Goal: Task Accomplishment & Management: Use online tool/utility

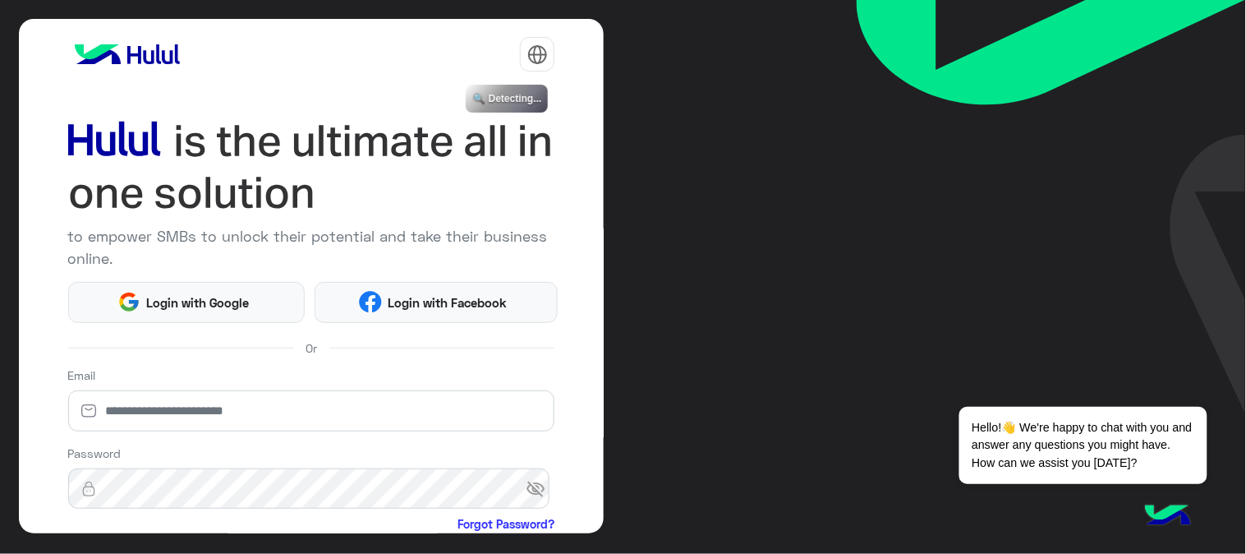
scroll to position [182, 0]
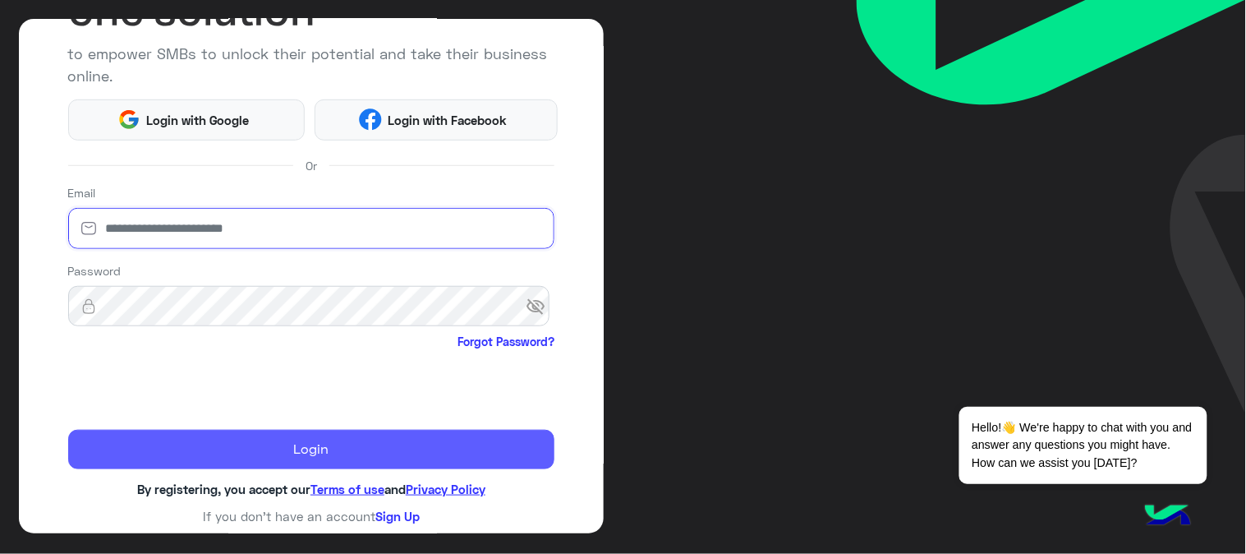
type input "**********"
click at [201, 440] on button "Login" at bounding box center [311, 449] width 487 height 39
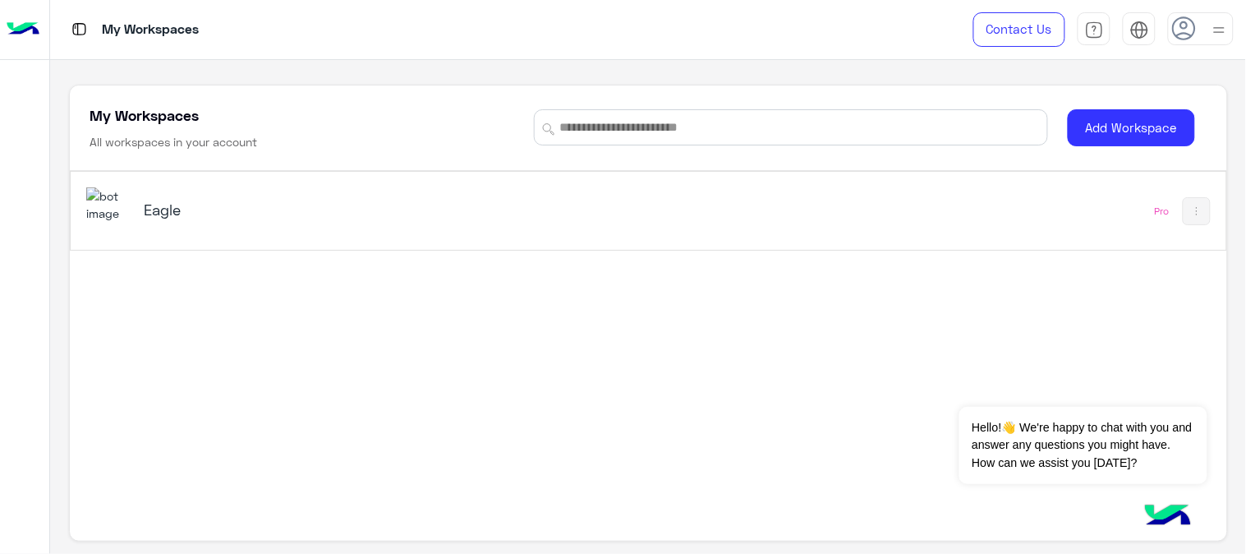
click at [119, 232] on div "Eagle" at bounding box center [423, 211] width 674 height 48
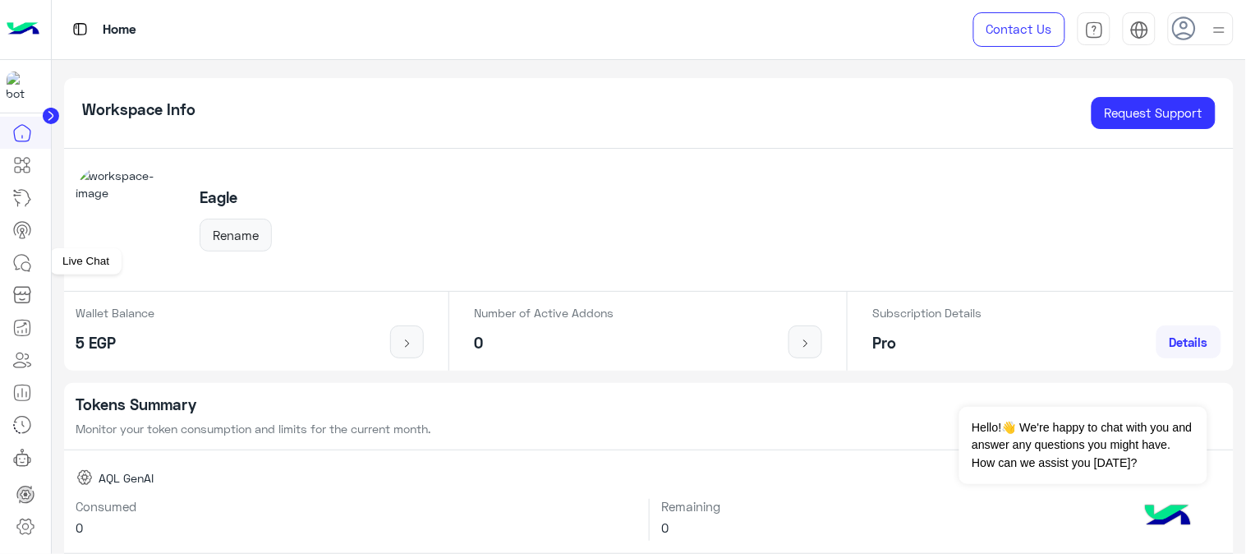
click at [18, 253] on icon at bounding box center [22, 263] width 20 height 20
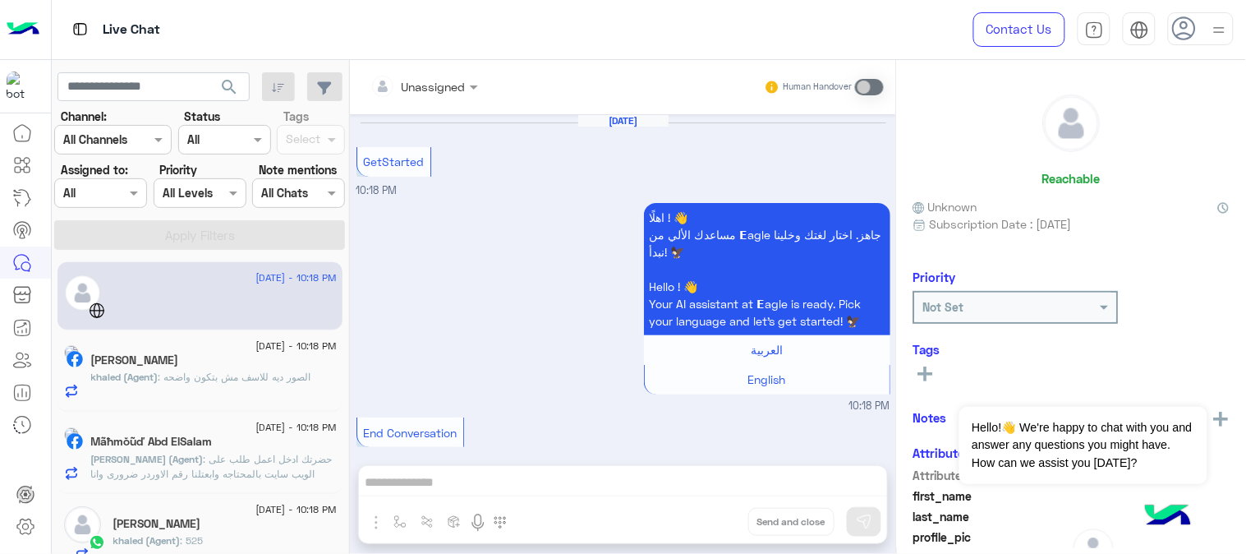
scroll to position [21, 0]
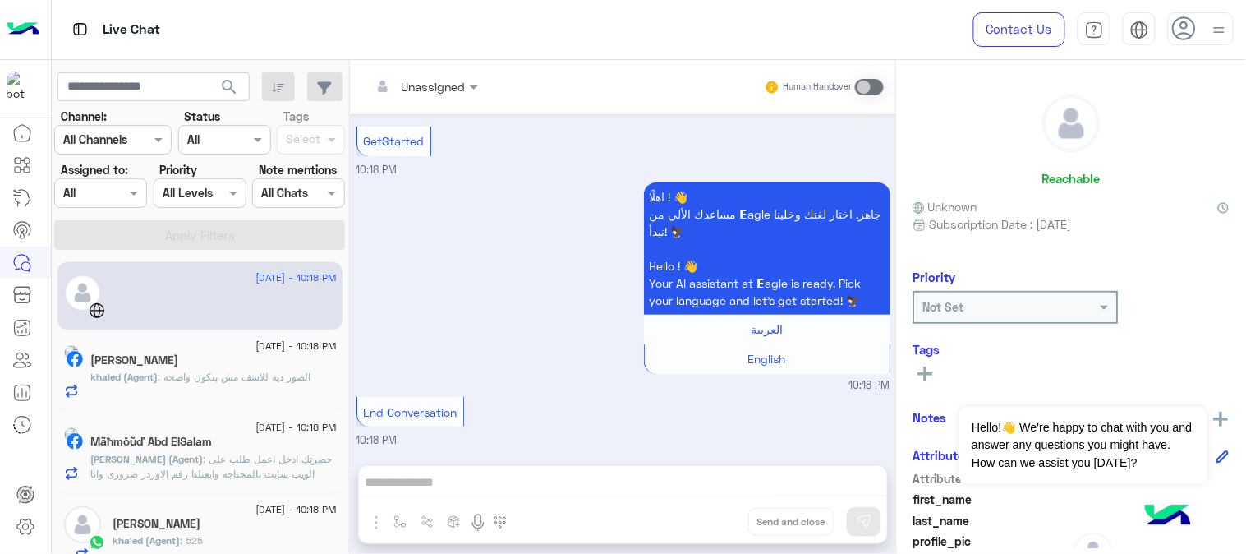
click at [143, 203] on div "Assigned on All" at bounding box center [100, 193] width 93 height 30
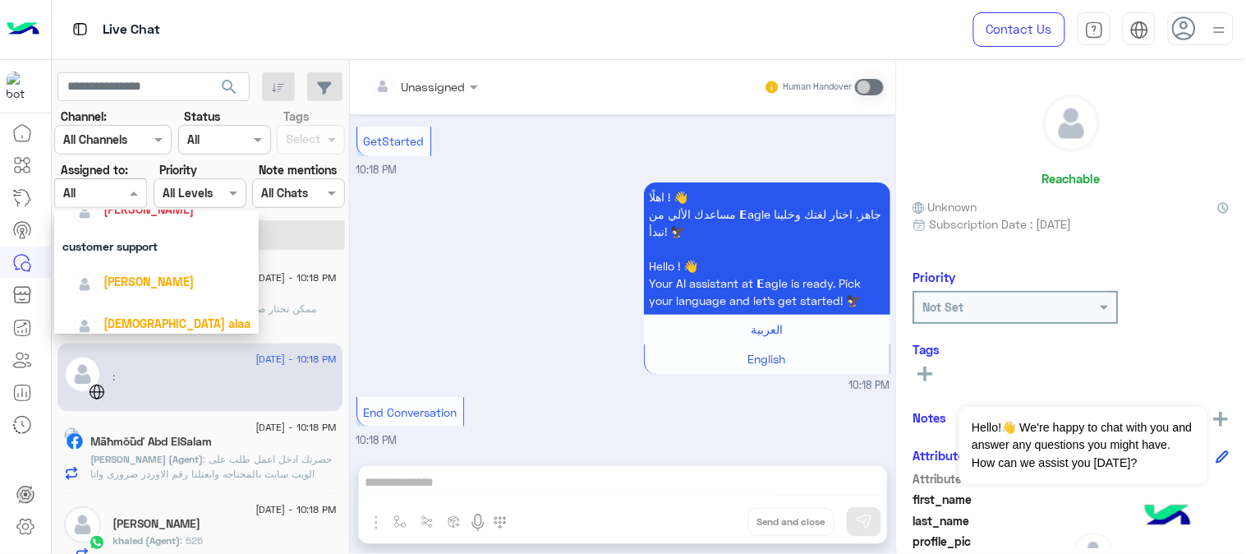
scroll to position [218, 0]
